Goal: Task Accomplishment & Management: Manage account settings

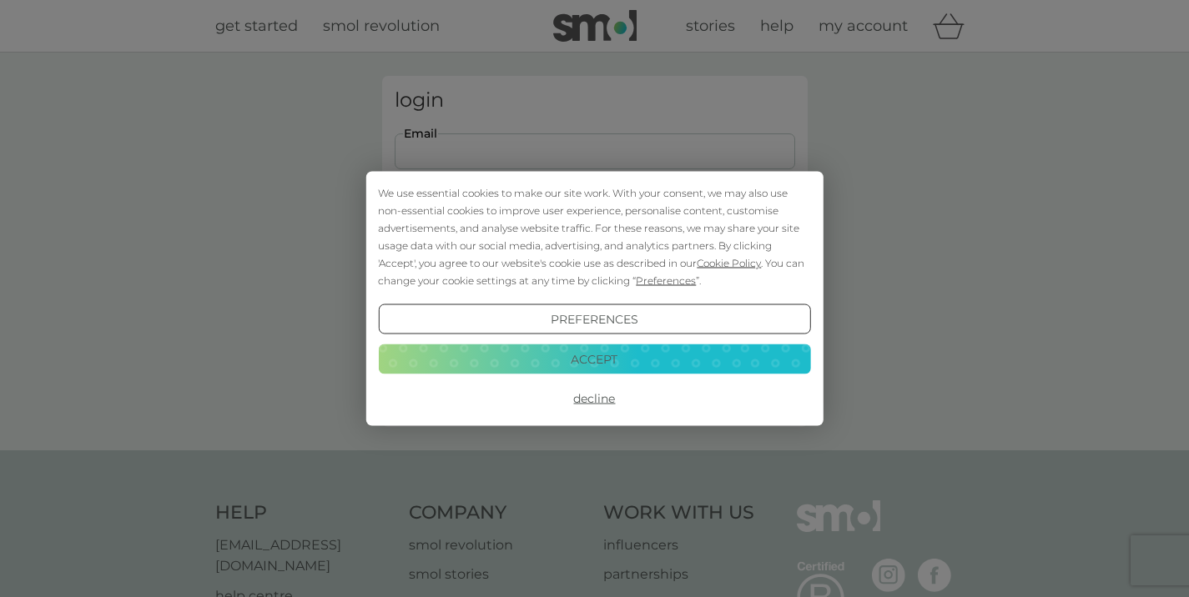
type input "[EMAIL_ADDRESS][DOMAIN_NAME]"
click at [594, 262] on button "Login" at bounding box center [595, 263] width 400 height 48
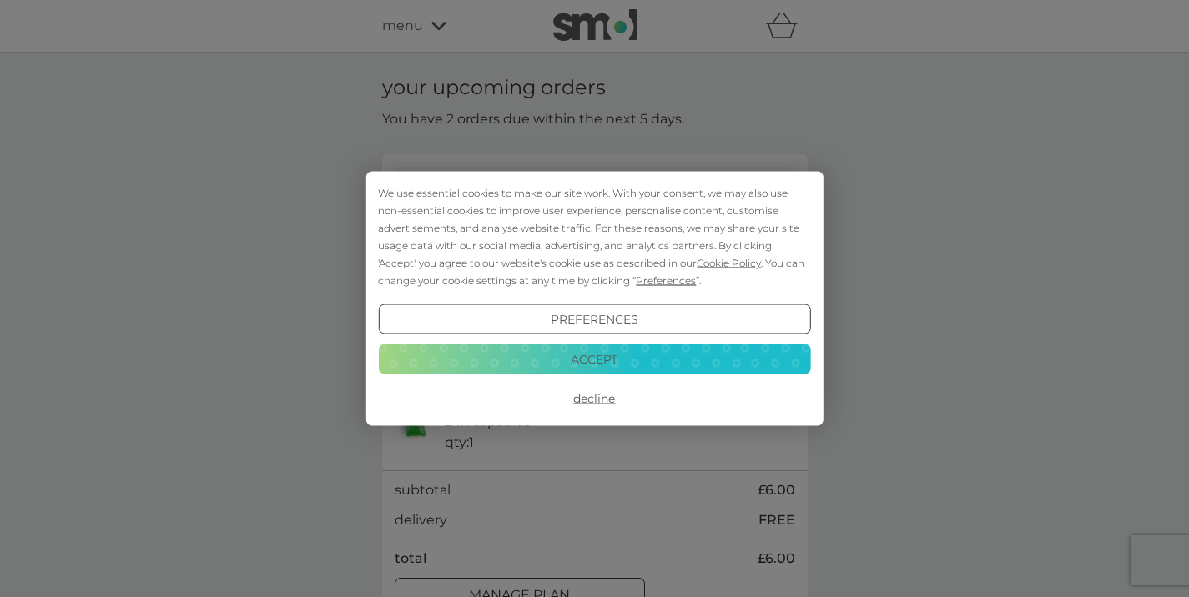
click at [601, 358] on button "Accept" at bounding box center [594, 359] width 432 height 30
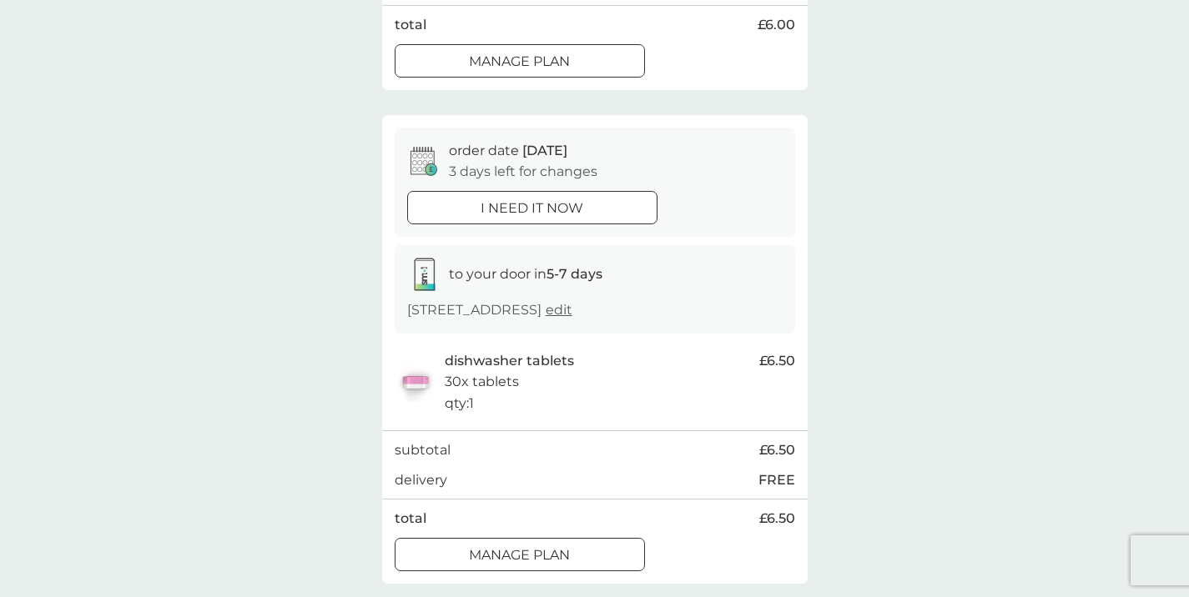
scroll to position [539, 0]
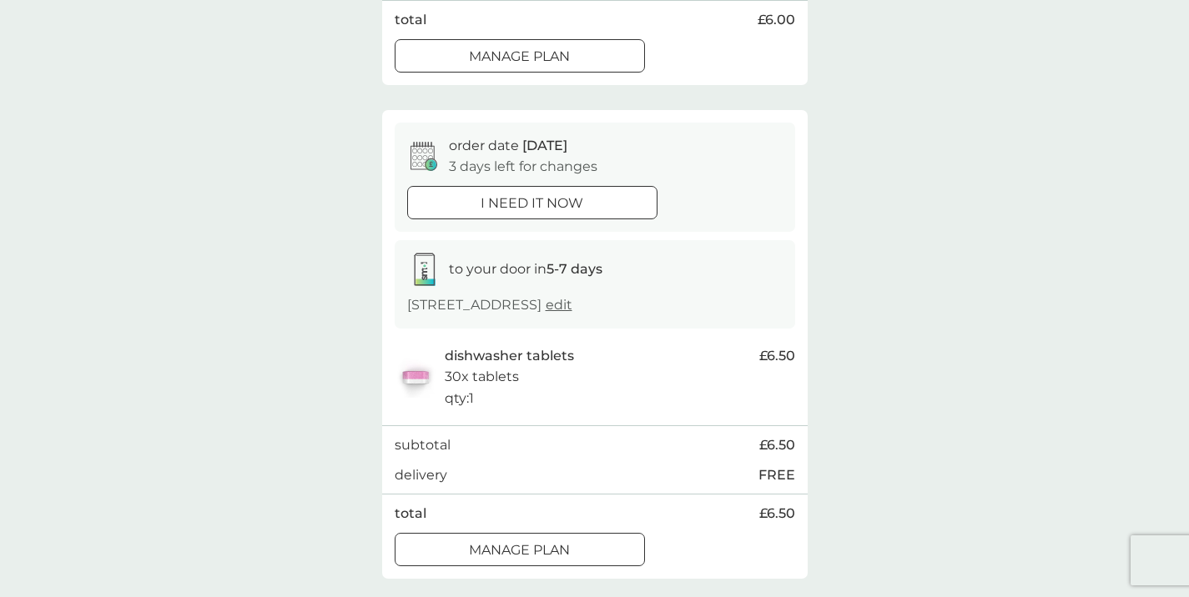
click at [539, 541] on div at bounding box center [520, 550] width 60 height 18
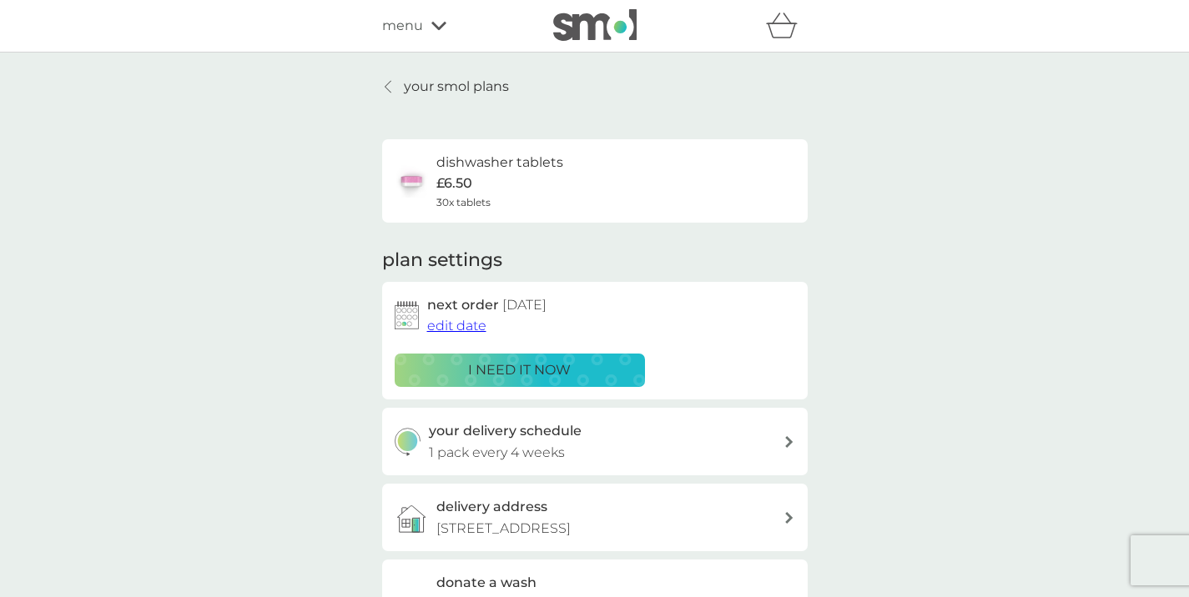
click at [469, 323] on span "edit date" at bounding box center [456, 326] width 59 height 16
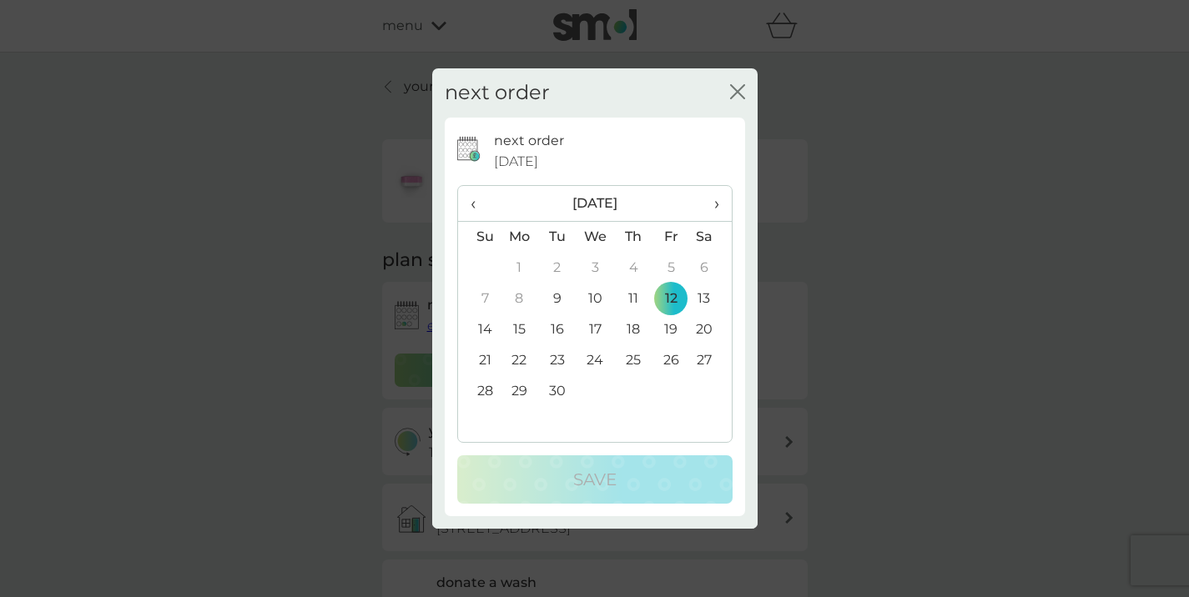
click at [521, 391] on td "29" at bounding box center [520, 391] width 38 height 31
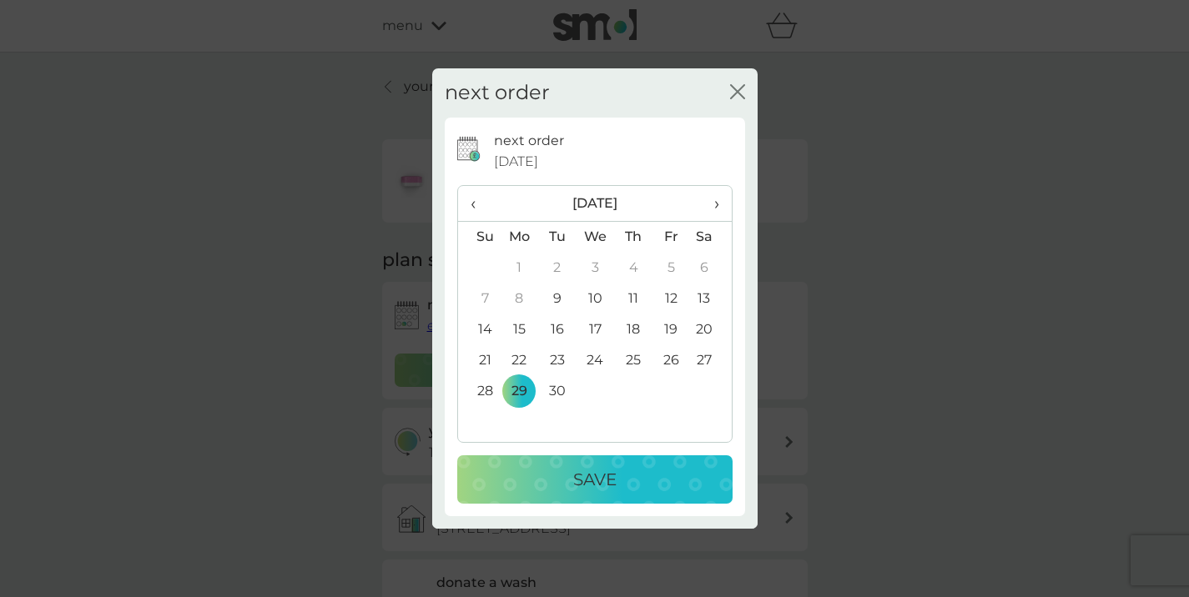
click at [596, 484] on p "Save" at bounding box center [594, 479] width 43 height 27
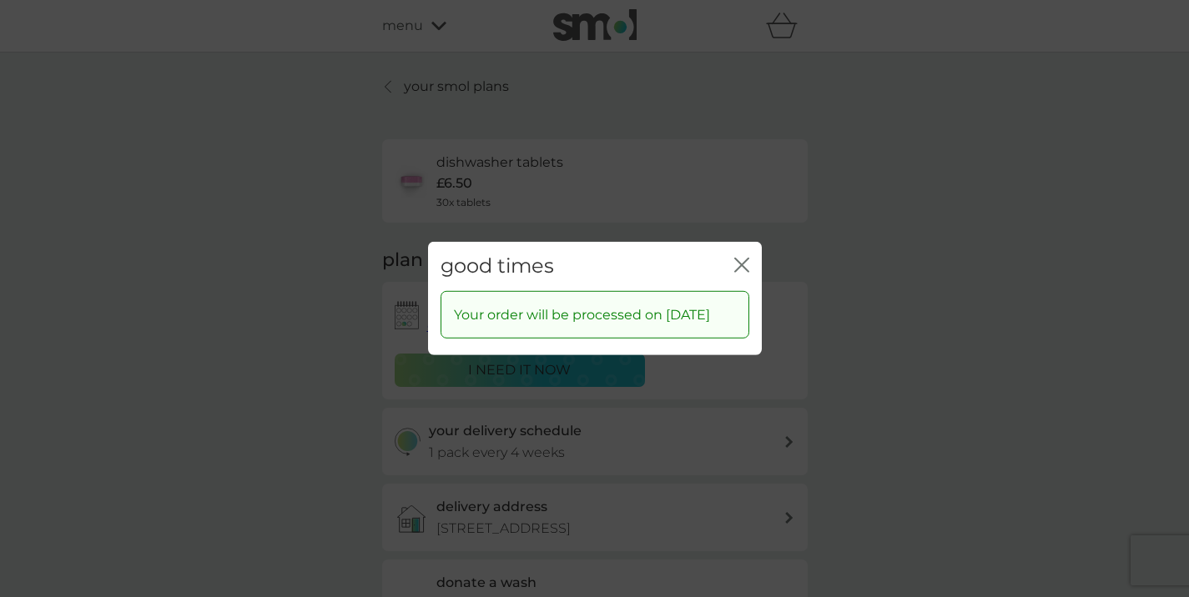
click at [740, 259] on icon "close" at bounding box center [738, 265] width 7 height 13
